Goal: Task Accomplishment & Management: Complete application form

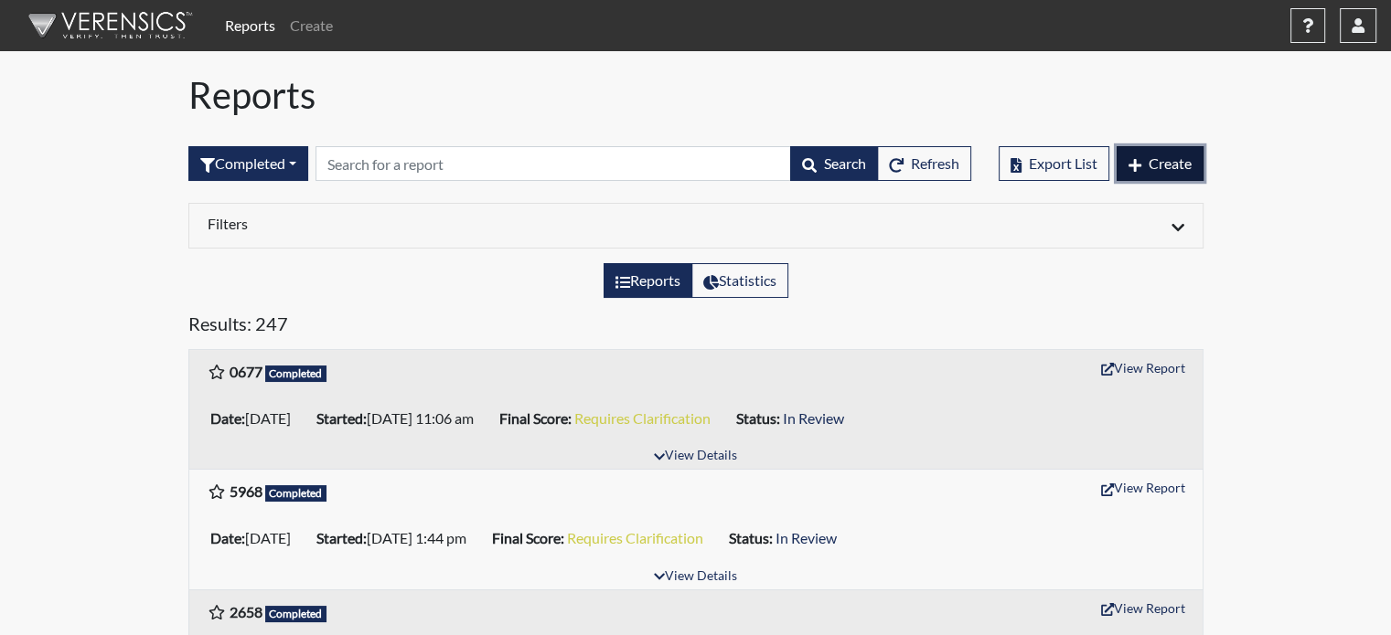
click at [1190, 174] on button "Create" at bounding box center [1159, 163] width 87 height 35
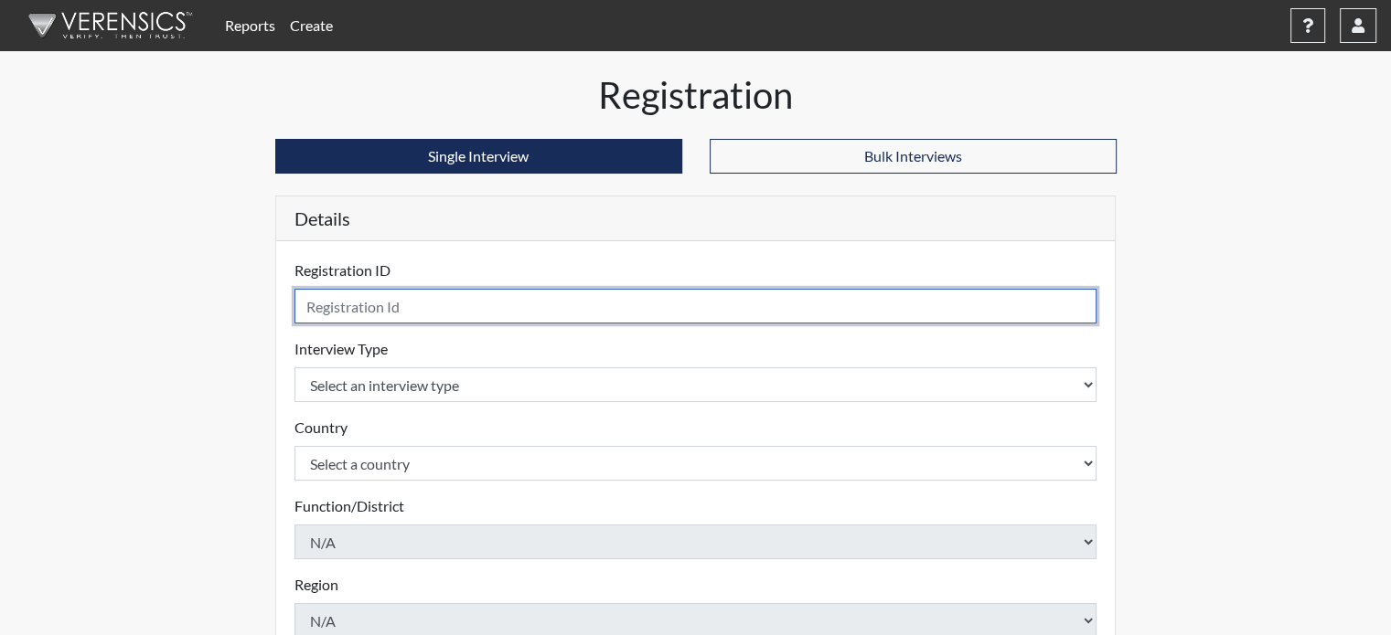
click at [437, 314] on input "text" at bounding box center [695, 306] width 803 height 35
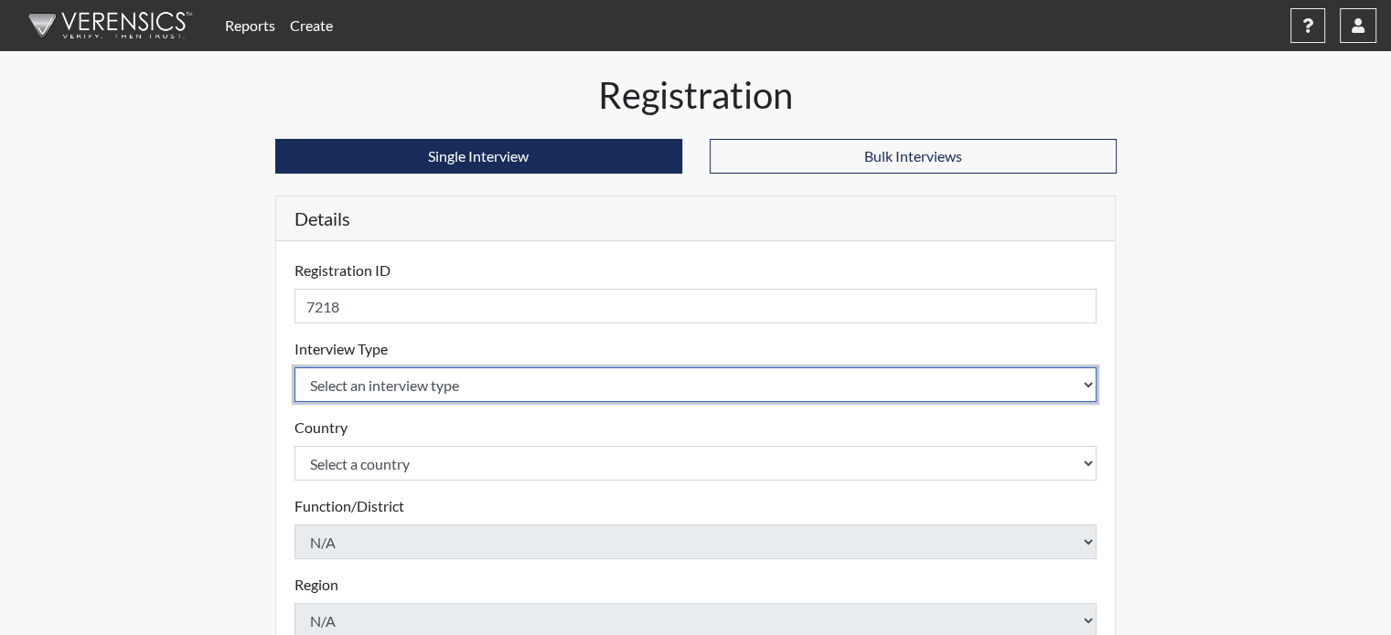
click at [384, 378] on body "Reports Create Help Center × Verensics Best Practices How to successfully use t…" at bounding box center [695, 317] width 1391 height 635
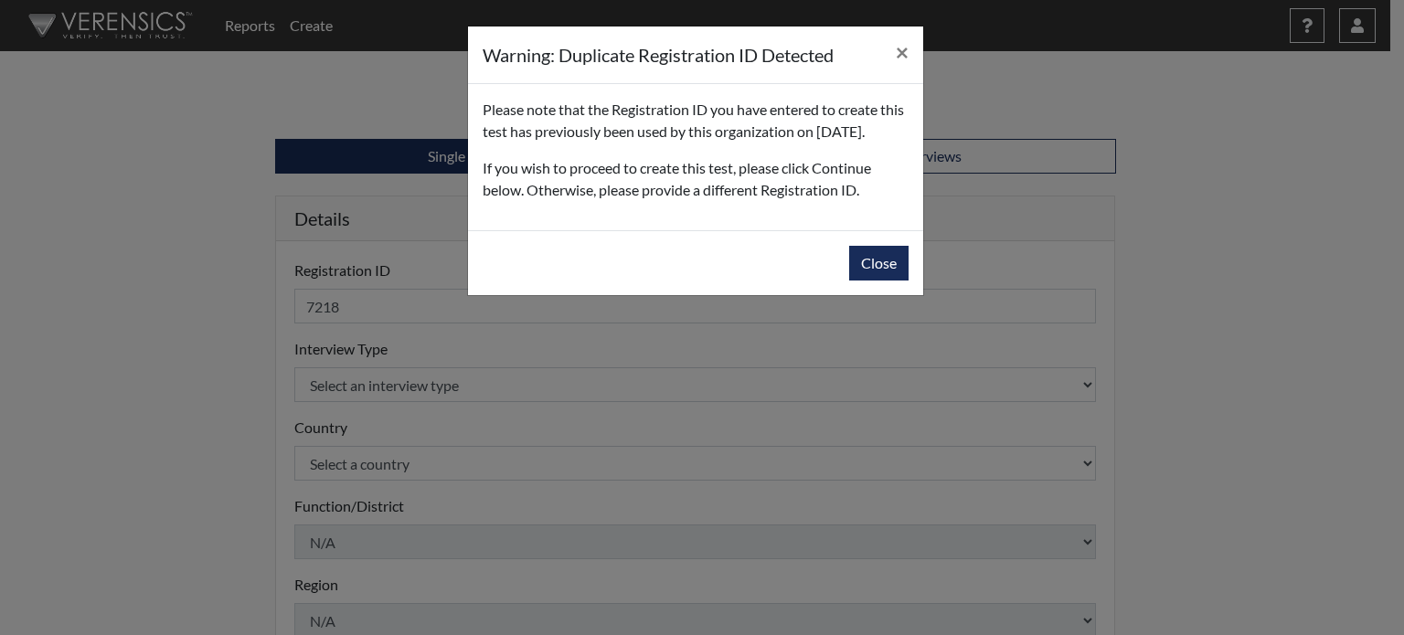
drag, startPoint x: 384, startPoint y: 378, endPoint x: 391, endPoint y: 408, distance: 31.0
click at [862, 281] on button "Close" at bounding box center [878, 263] width 59 height 35
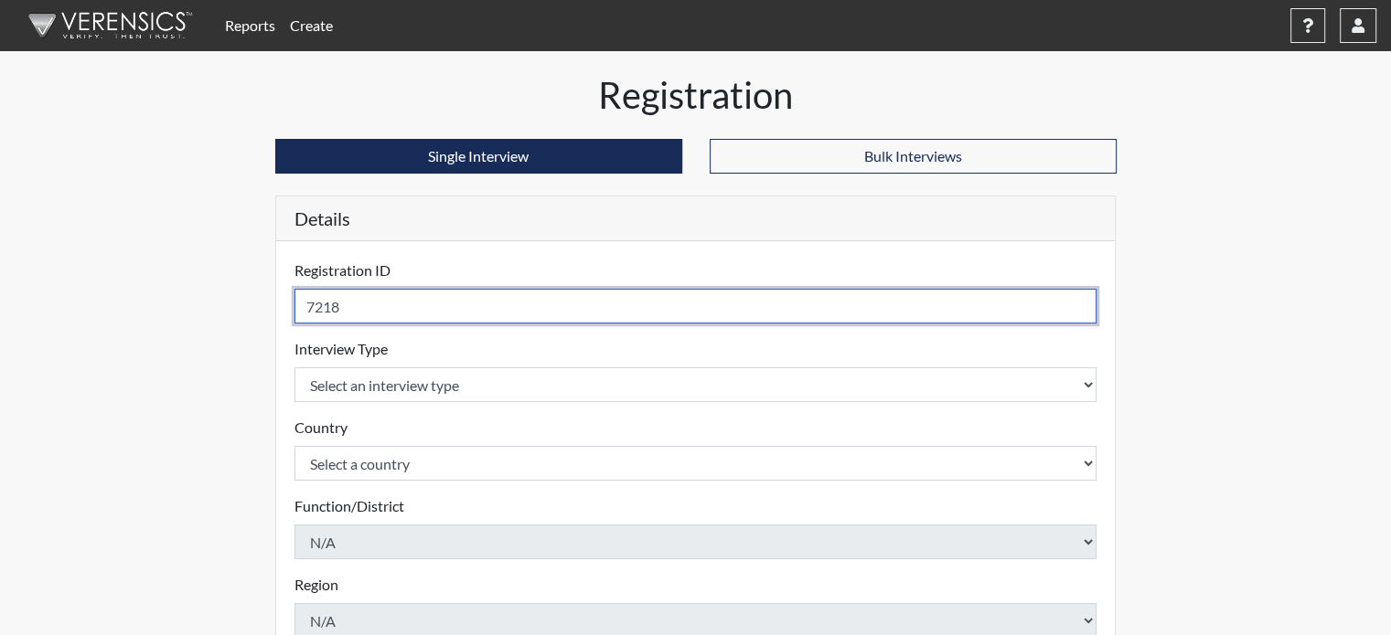
click at [350, 310] on input "7218" at bounding box center [695, 306] width 803 height 35
type input "7218G"
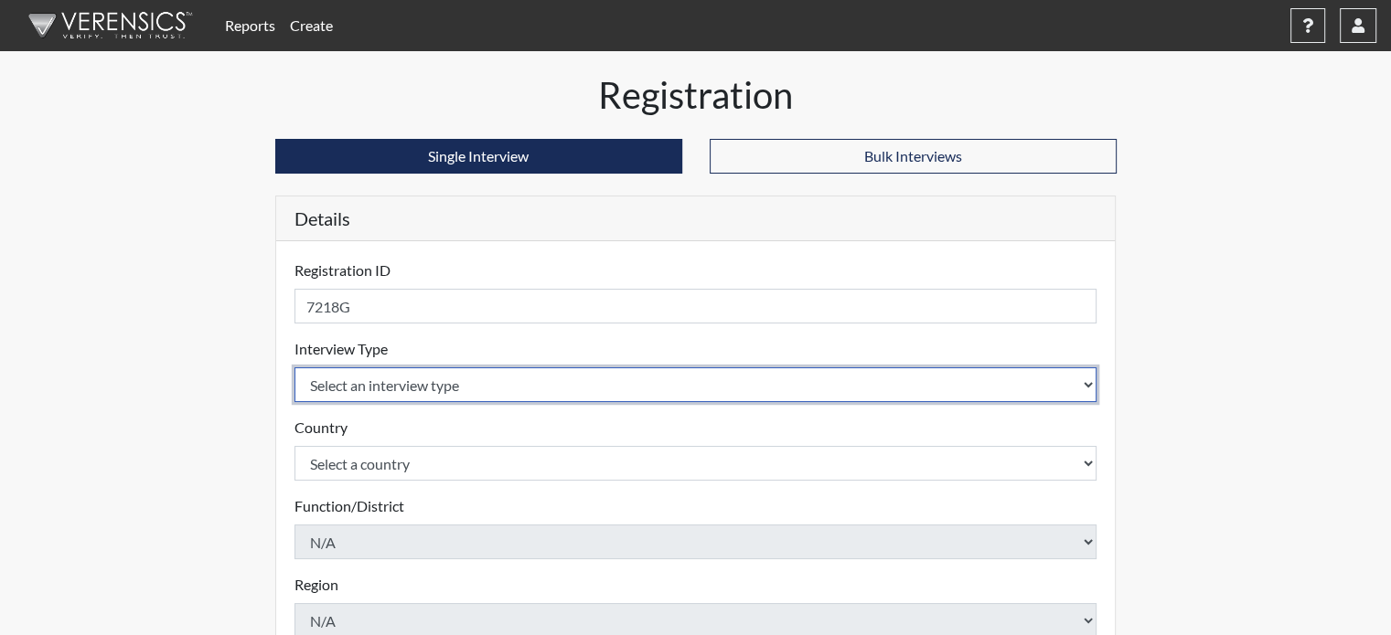
click at [497, 387] on select "Select an interview type Pre-Employment" at bounding box center [695, 385] width 803 height 35
select select "c2470aee-a530-11ea-a930-026c882af335"
click at [294, 368] on select "Select an interview type Pre-Employment" at bounding box center [695, 385] width 803 height 35
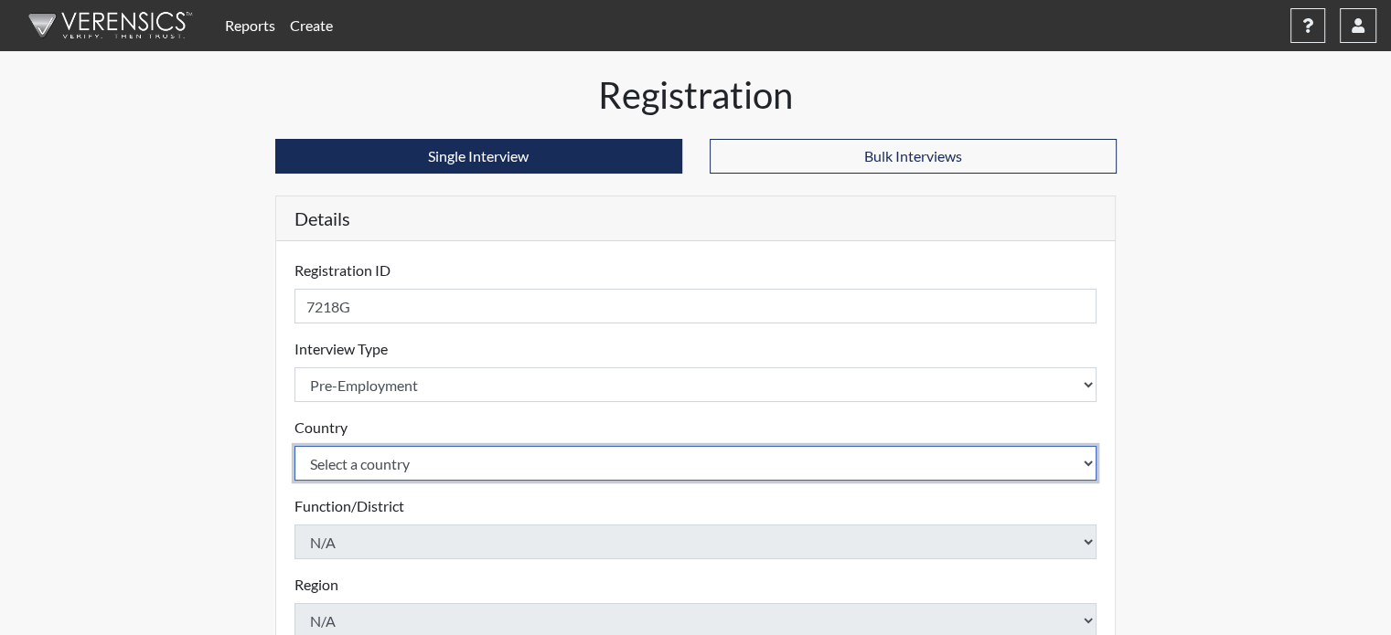
click at [394, 451] on select "Select a country [GEOGRAPHIC_DATA] [GEOGRAPHIC_DATA]" at bounding box center [695, 463] width 803 height 35
select select "united-states-of-[GEOGRAPHIC_DATA]"
click at [294, 446] on select "Select a country [GEOGRAPHIC_DATA] [GEOGRAPHIC_DATA]" at bounding box center [695, 463] width 803 height 35
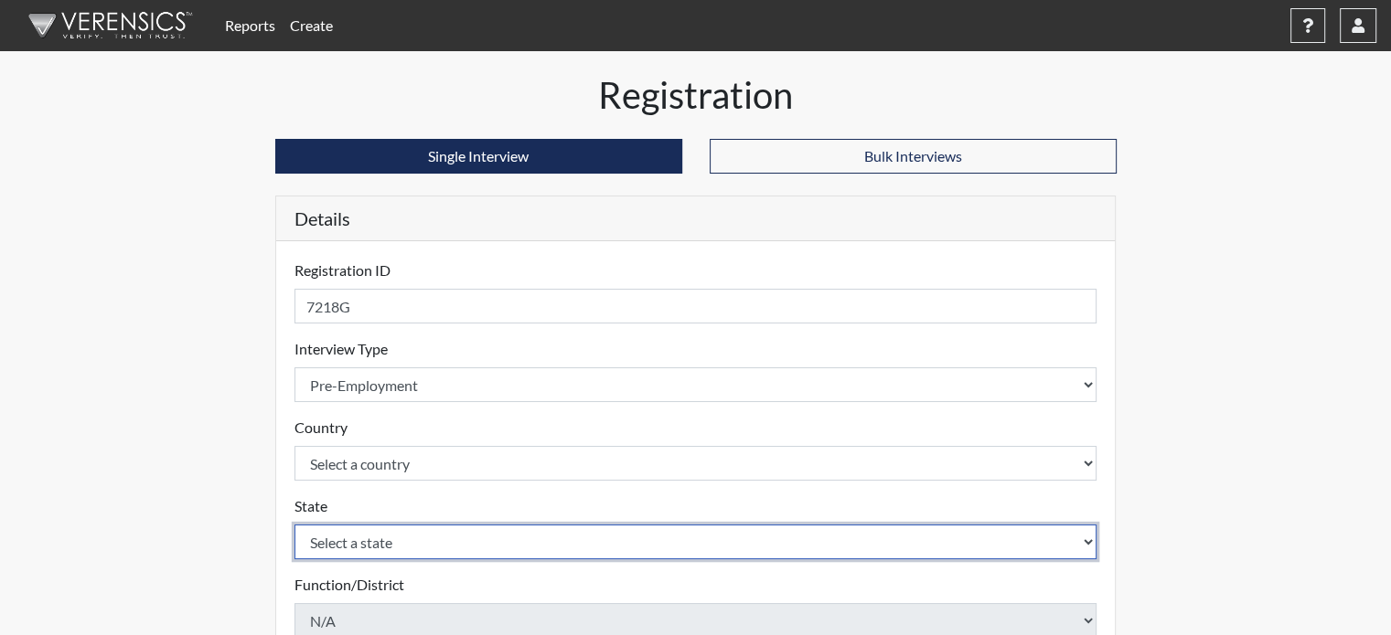
click at [385, 540] on select "Select a state [US_STATE] [US_STATE] [US_STATE] [US_STATE] [US_STATE] [US_STATE…" at bounding box center [695, 542] width 803 height 35
select select "CT"
click at [294, 525] on select "Select a state [US_STATE] [US_STATE] [US_STATE] [US_STATE] [US_STATE] [US_STATE…" at bounding box center [695, 542] width 803 height 35
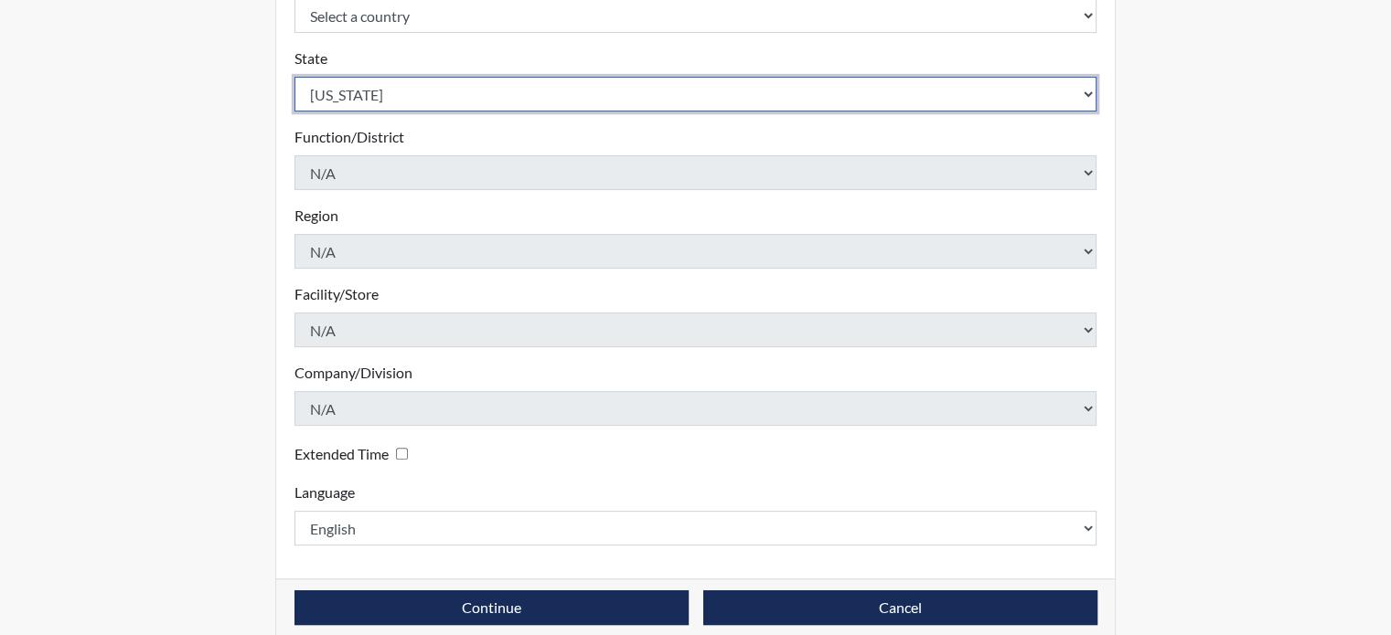
scroll to position [470, 0]
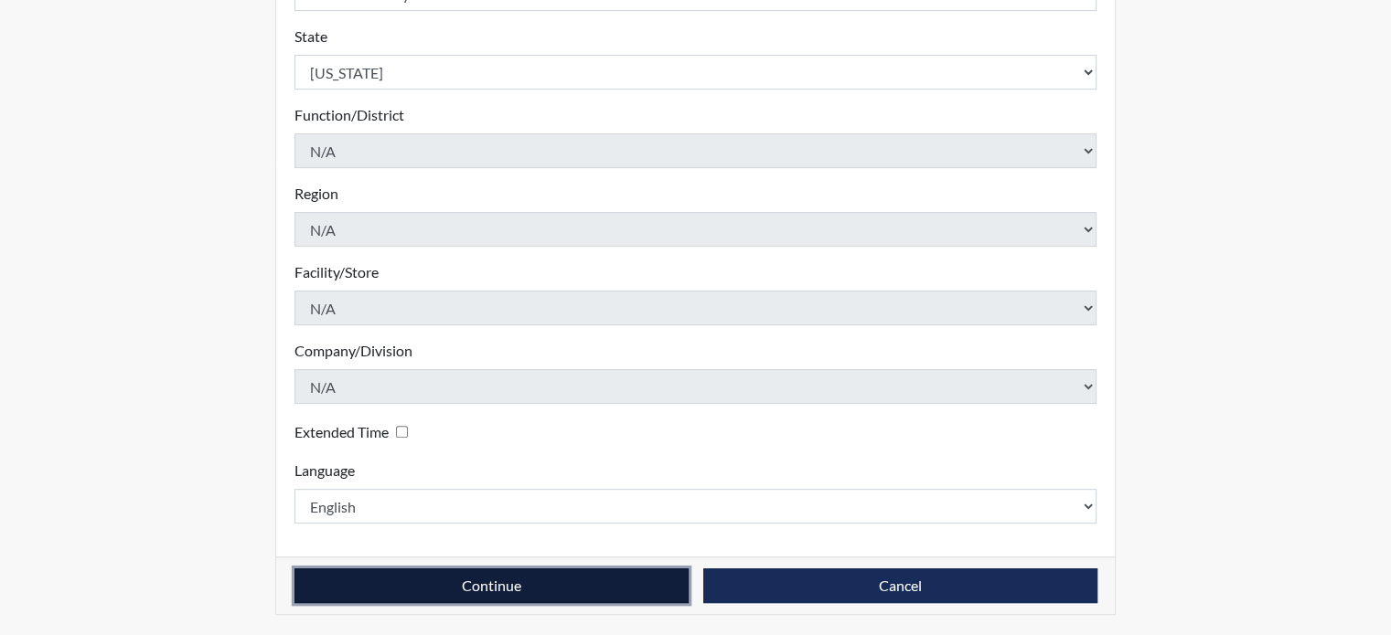
click at [464, 582] on button "Continue" at bounding box center [491, 586] width 394 height 35
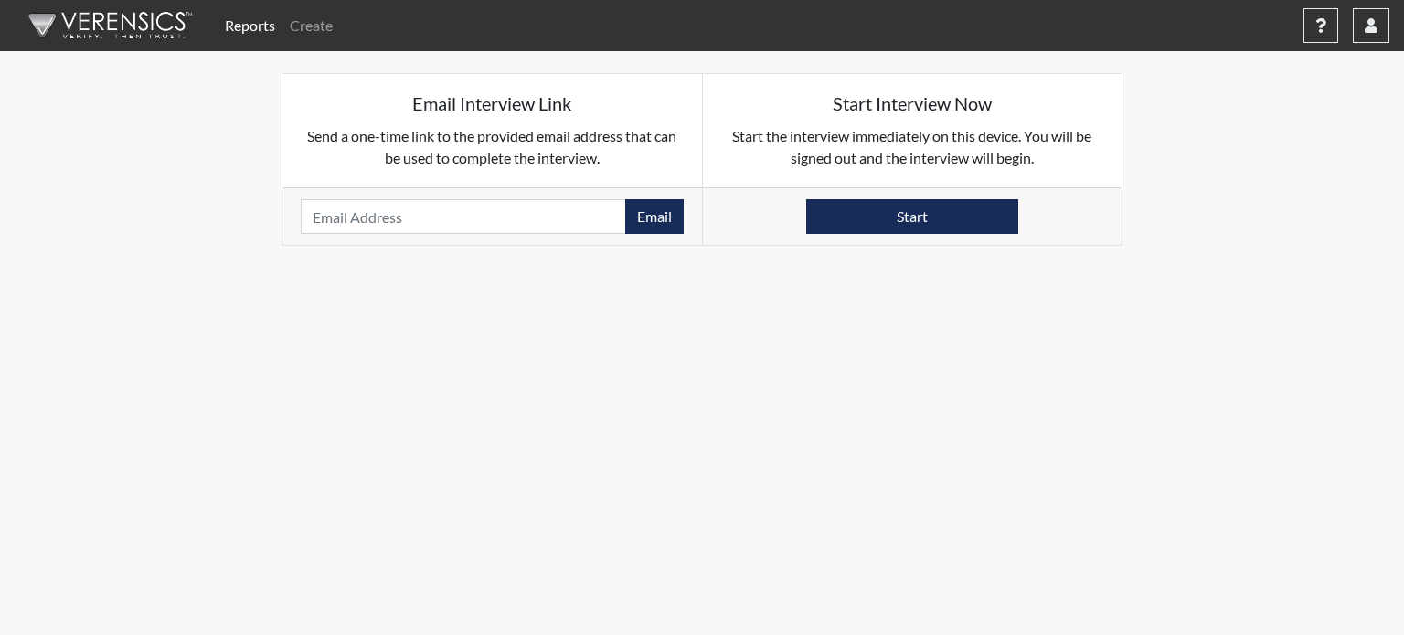
click at [427, 190] on div "Email Please provide an email address." at bounding box center [493, 216] width 420 height 58
click at [415, 226] on input "email" at bounding box center [463, 216] width 325 height 35
paste input "[EMAIL_ADDRESS][DOMAIN_NAME]"
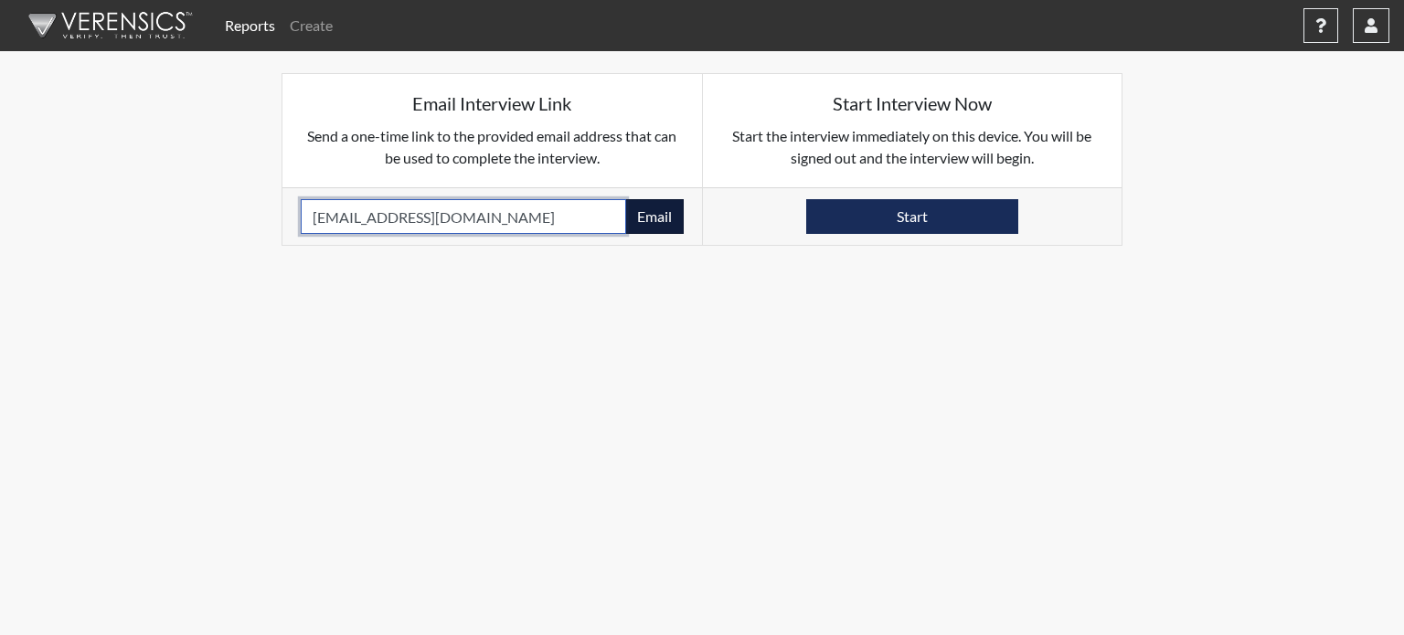
type input "[EMAIL_ADDRESS][DOMAIN_NAME]"
click at [644, 223] on button "Email" at bounding box center [654, 216] width 59 height 35
